Goal: Register for event/course

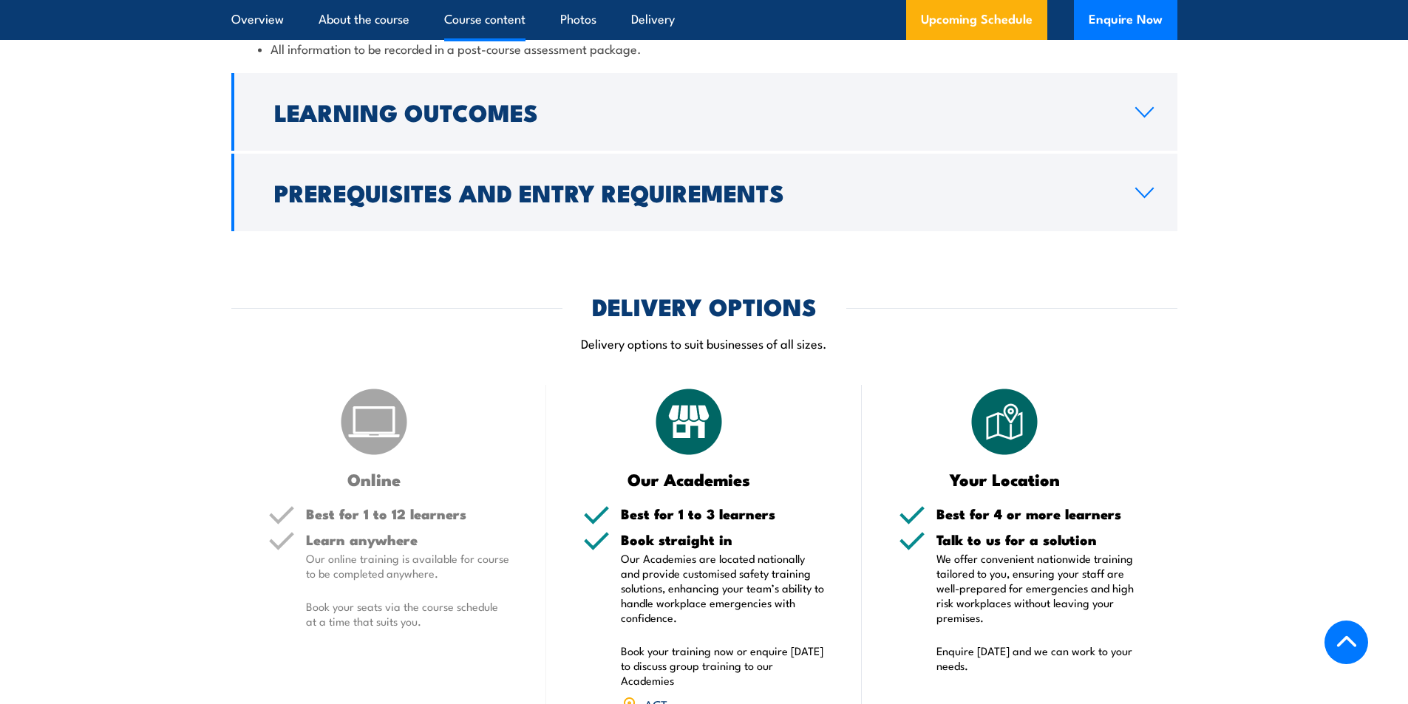
scroll to position [1971, 0]
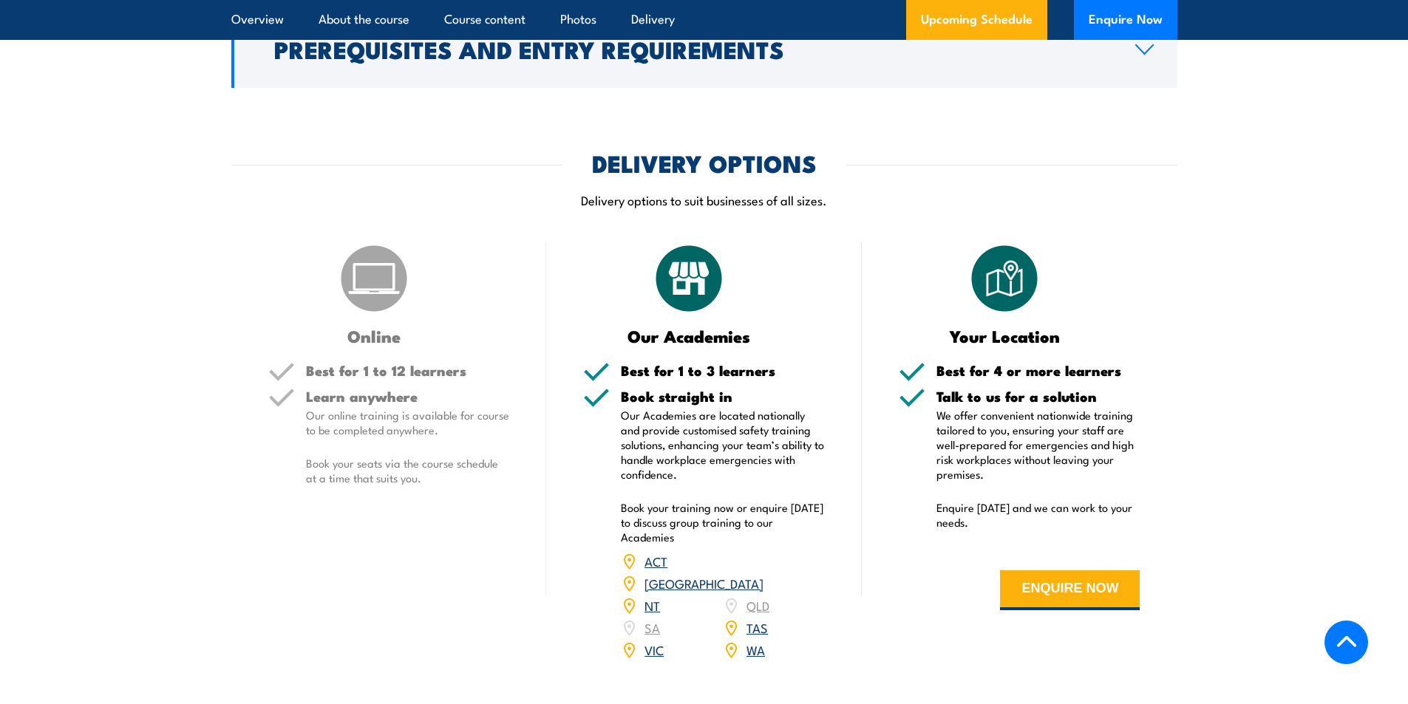
click at [755, 592] on link "[GEOGRAPHIC_DATA]" at bounding box center [704, 583] width 119 height 18
click at [761, 592] on link "[GEOGRAPHIC_DATA]" at bounding box center [704, 583] width 119 height 18
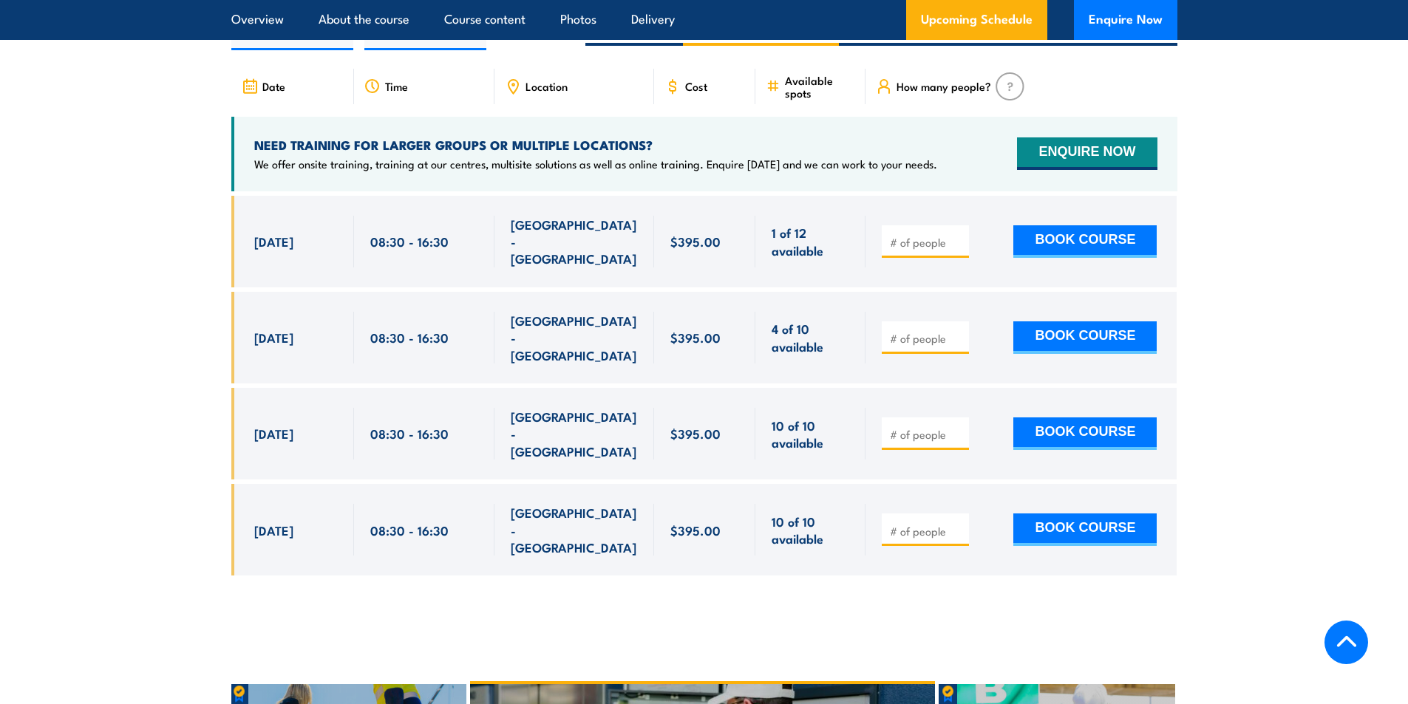
scroll to position [2622, 0]
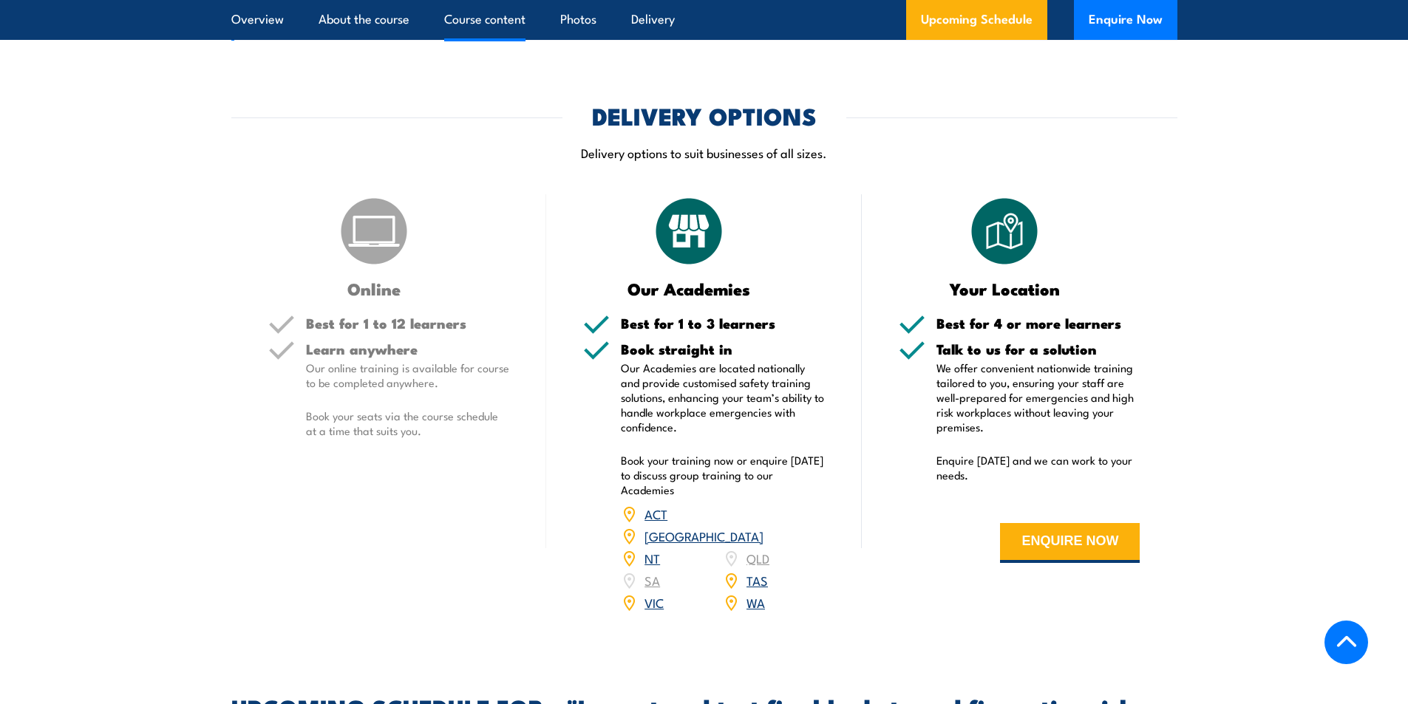
scroll to position [2094, 0]
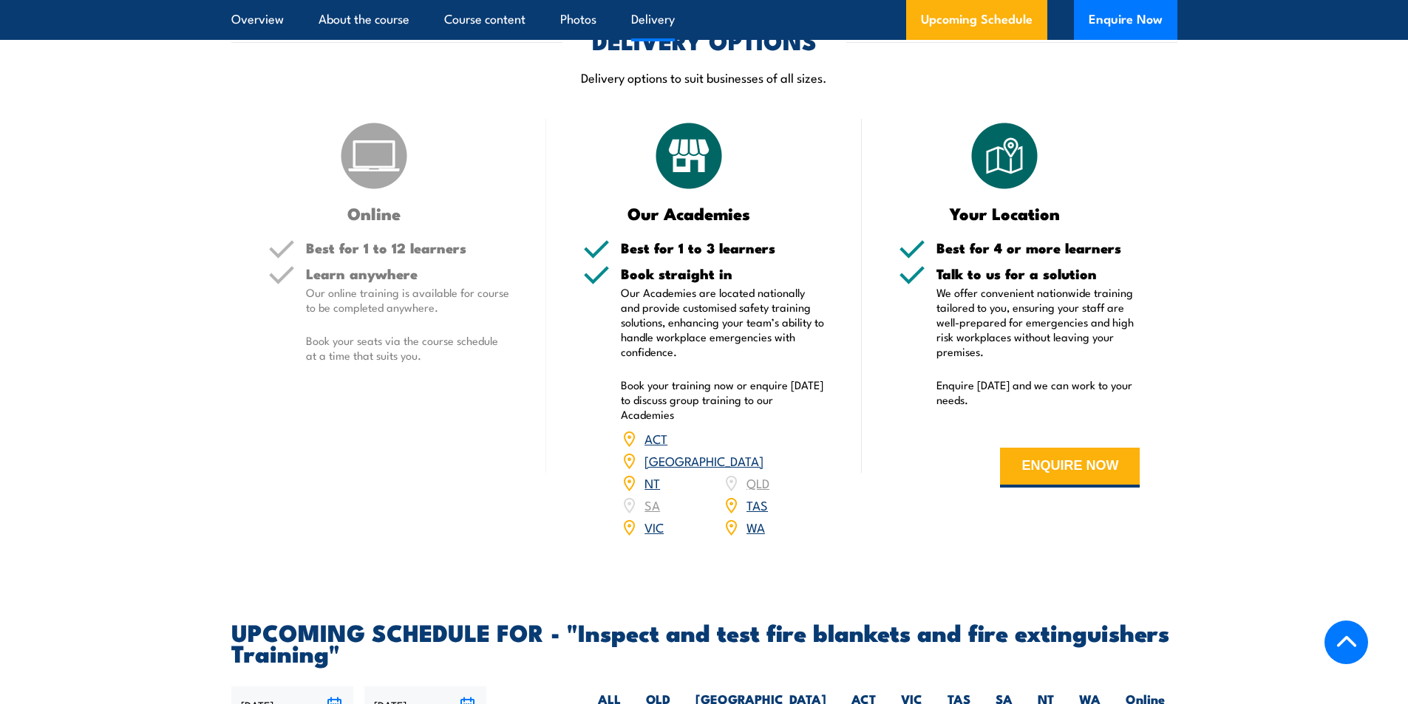
click at [764, 469] on link "[GEOGRAPHIC_DATA]" at bounding box center [704, 461] width 119 height 18
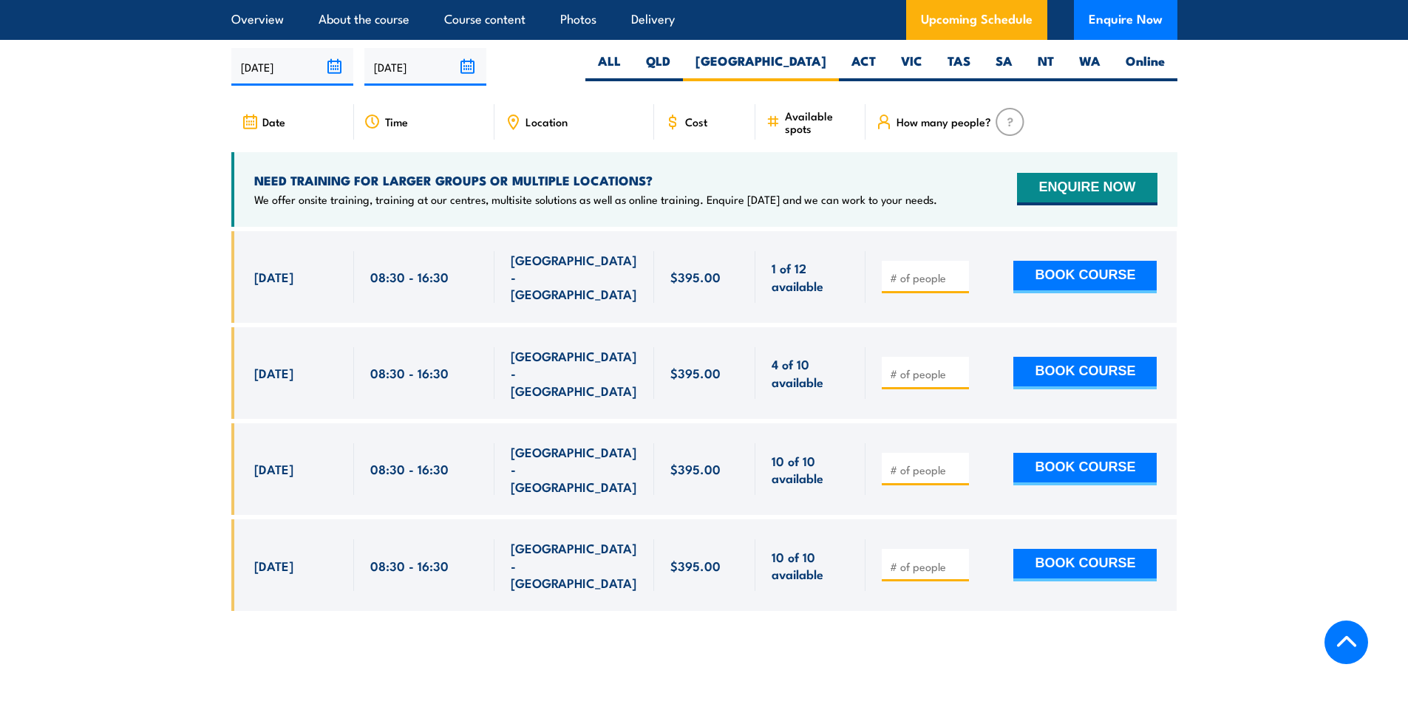
scroll to position [2745, 0]
